Goal: Check status: Check status

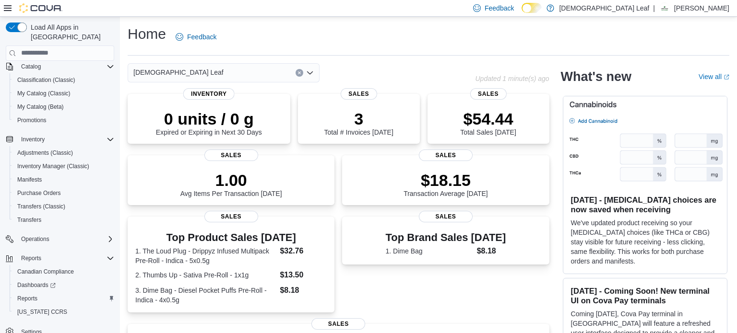
scroll to position [82, 0]
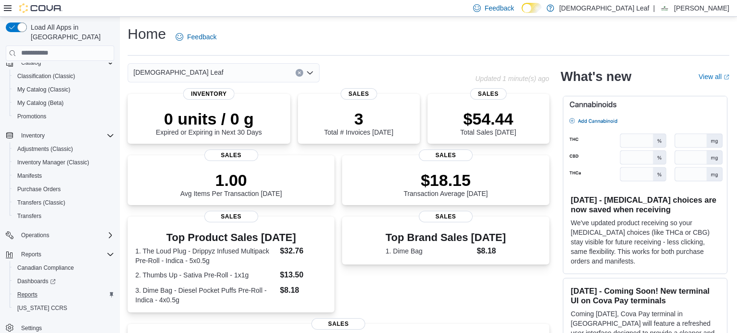
click at [52, 289] on div "Reports" at bounding box center [63, 295] width 101 height 12
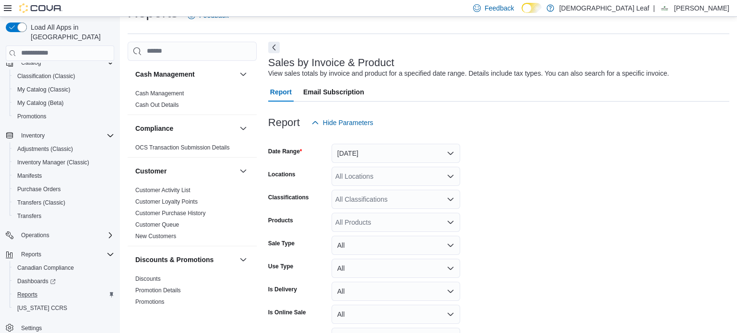
scroll to position [22, 0]
click at [451, 143] on button "Yesterday" at bounding box center [395, 152] width 129 height 19
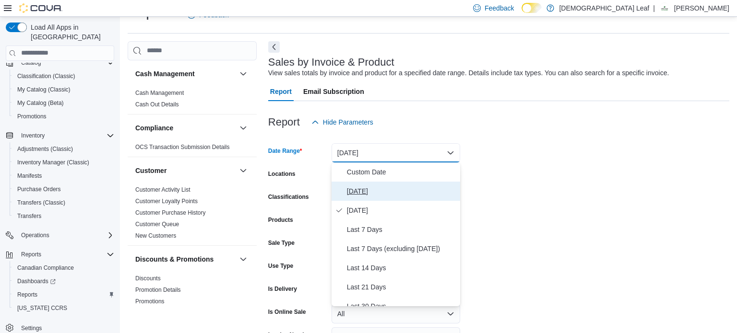
click at [423, 190] on span "Today" at bounding box center [401, 192] width 109 height 12
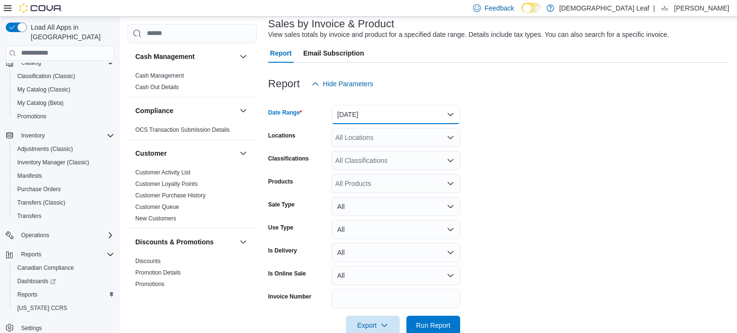
scroll to position [81, 0]
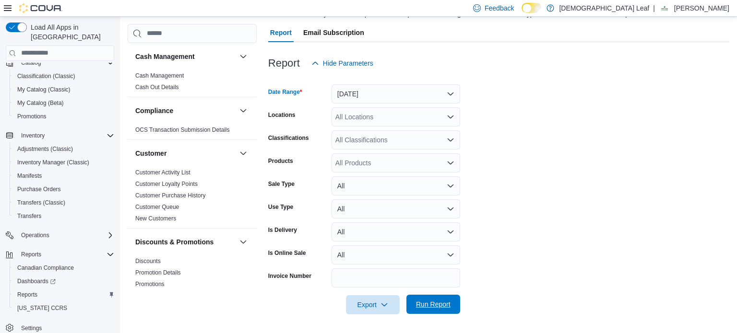
click at [432, 313] on span "Run Report" at bounding box center [433, 304] width 42 height 19
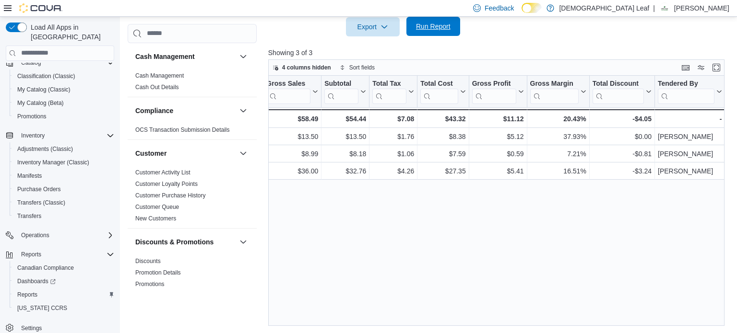
scroll to position [0, 810]
click at [437, 23] on span "Run Report" at bounding box center [433, 27] width 35 height 10
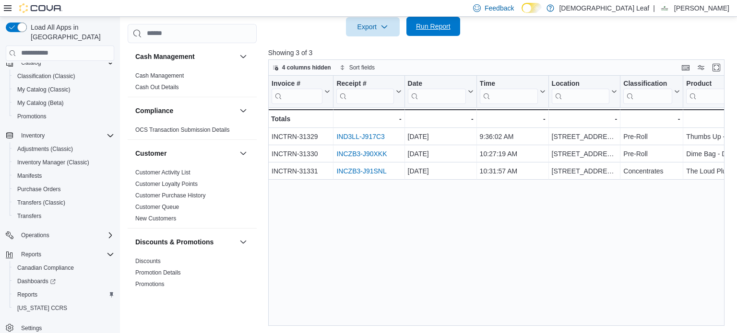
click at [436, 28] on span "Run Report" at bounding box center [433, 27] width 35 height 10
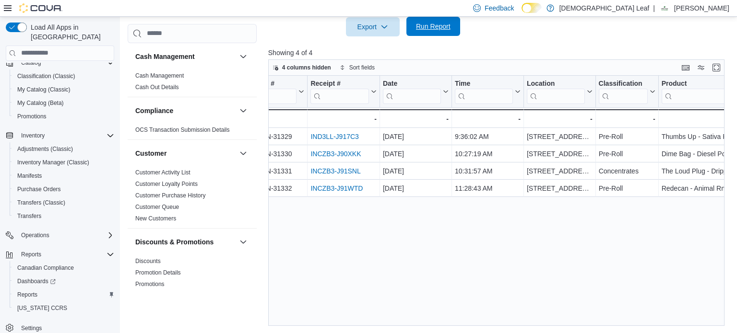
scroll to position [0, 0]
